Goal: Task Accomplishment & Management: Use online tool/utility

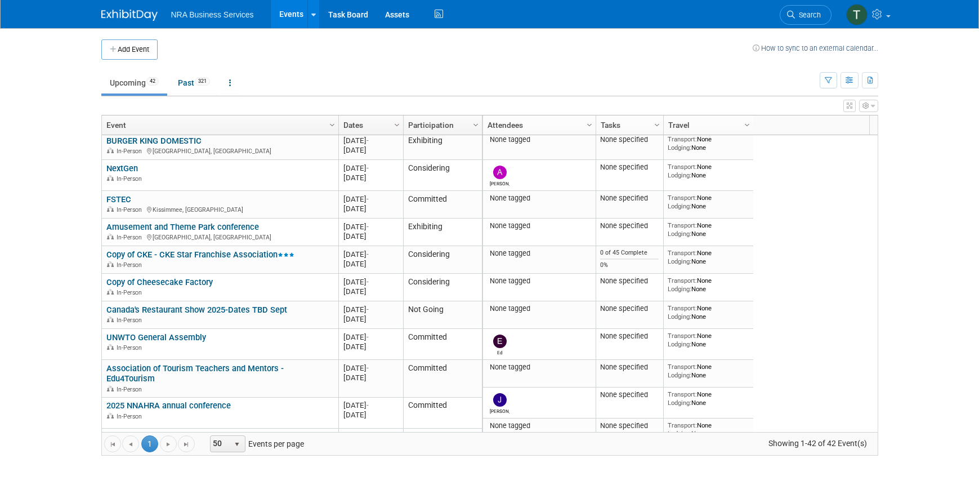
scroll to position [338, 0]
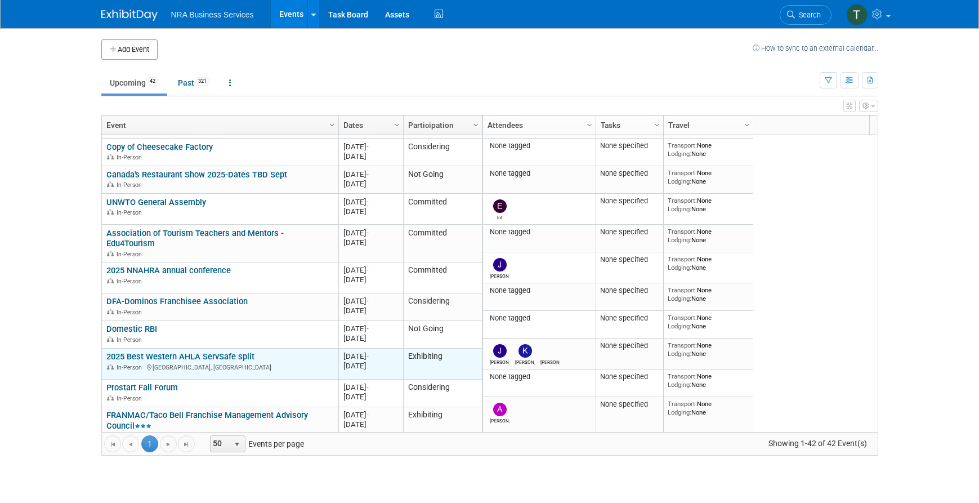
click at [198, 351] on link "2025 Best Western AHLA ServSafe split" at bounding box center [180, 356] width 148 height 10
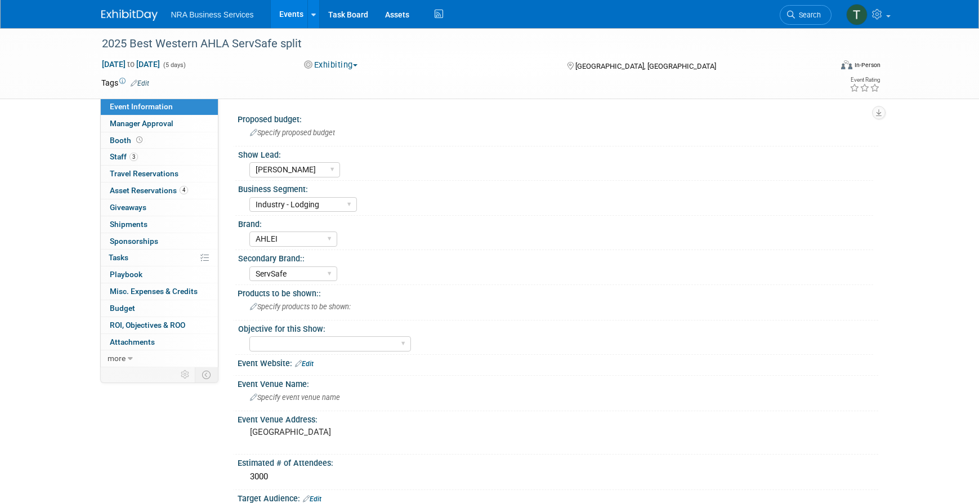
select select "[PERSON_NAME]"
select select "Industry - Lodging"
select select "AHLEI"
select select "ServSafe"
click at [144, 188] on span "Asset Reservations 4" at bounding box center [149, 190] width 78 height 9
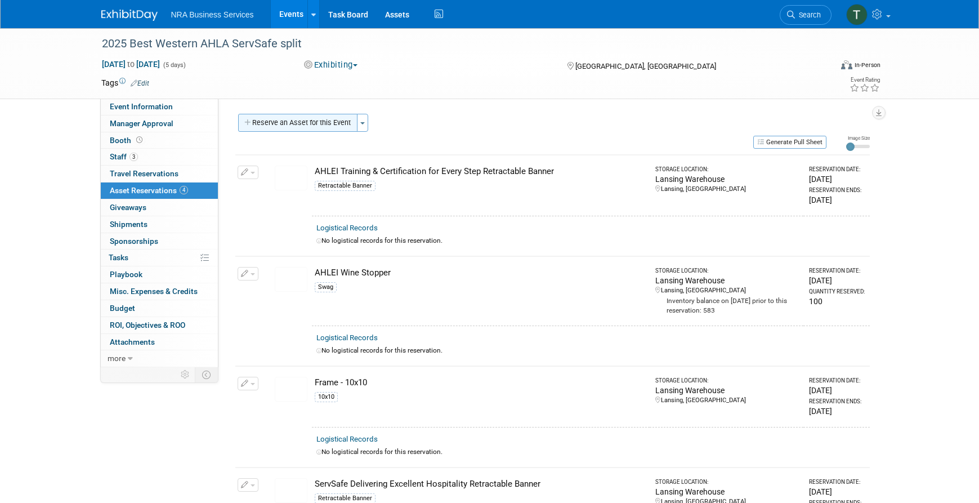
click at [329, 120] on button "Reserve an Asset for this Event" at bounding box center [297, 123] width 119 height 18
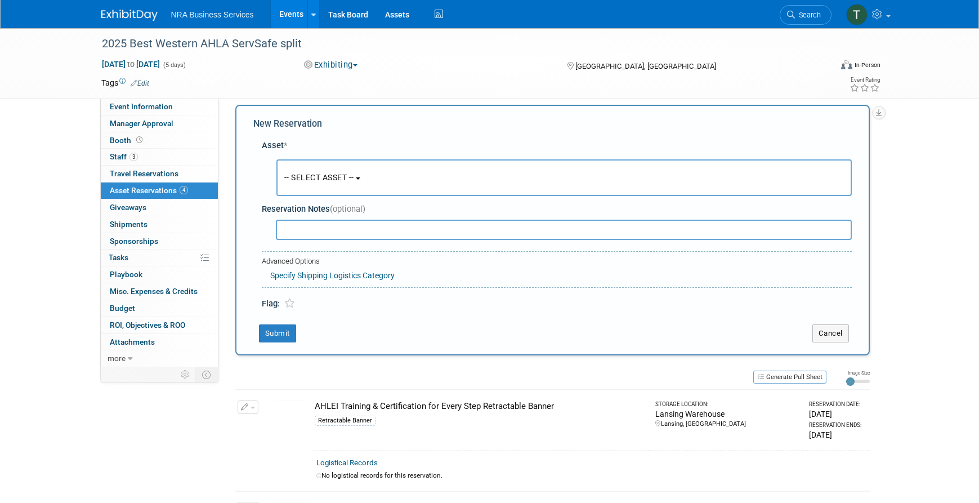
scroll to position [11, 0]
click at [363, 177] on button "-- SELECT ASSET --" at bounding box center [565, 176] width 576 height 37
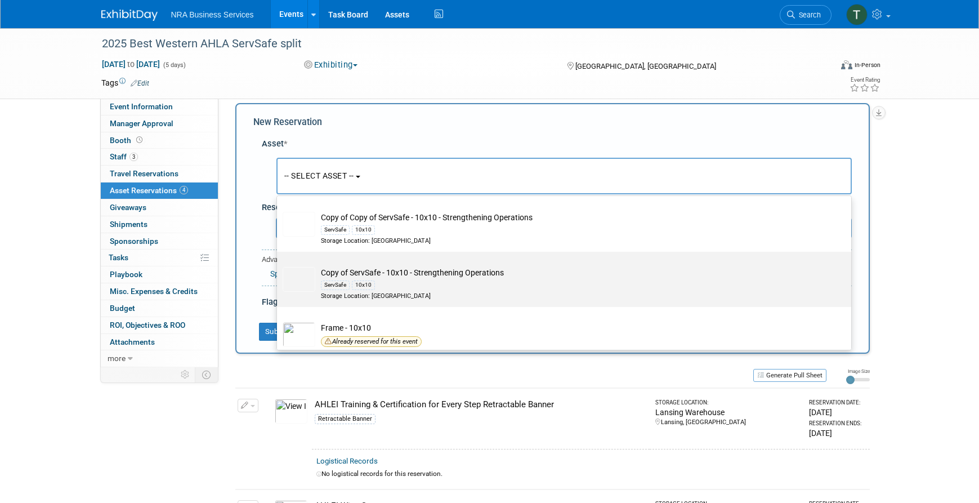
scroll to position [507, 0]
